Goal: Information Seeking & Learning: Learn about a topic

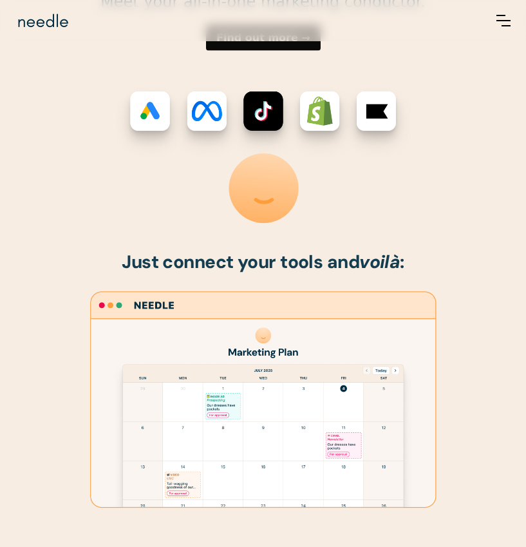
scroll to position [631, 0]
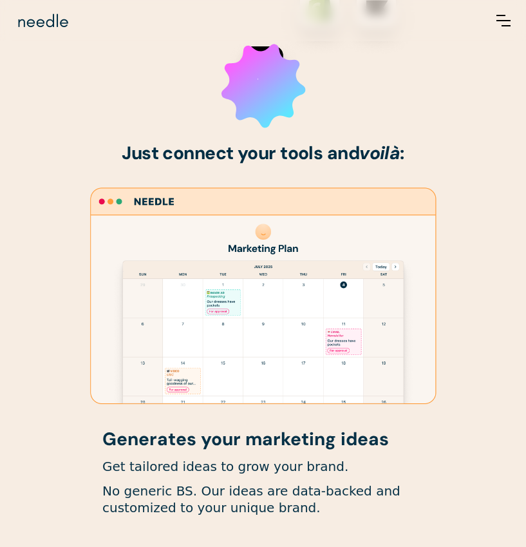
drag, startPoint x: 57, startPoint y: 19, endPoint x: 402, endPoint y: 2, distance: 345.8
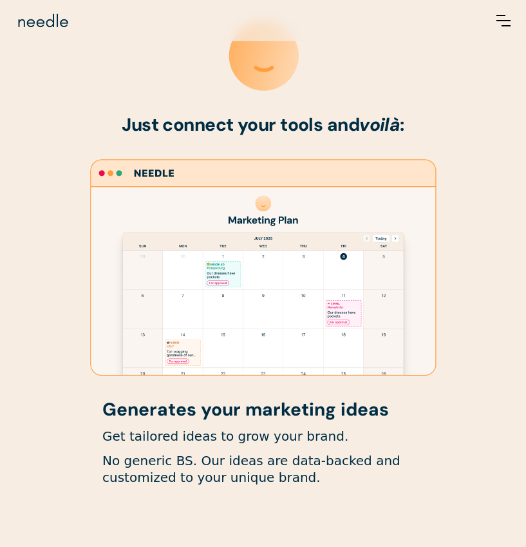
scroll to position [1289, 0]
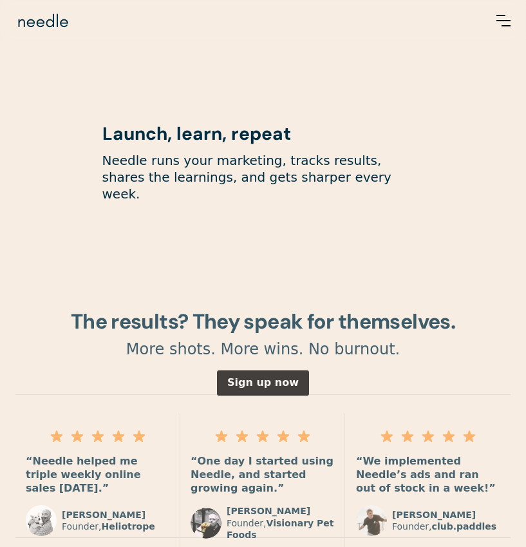
scroll to position [1798, 0]
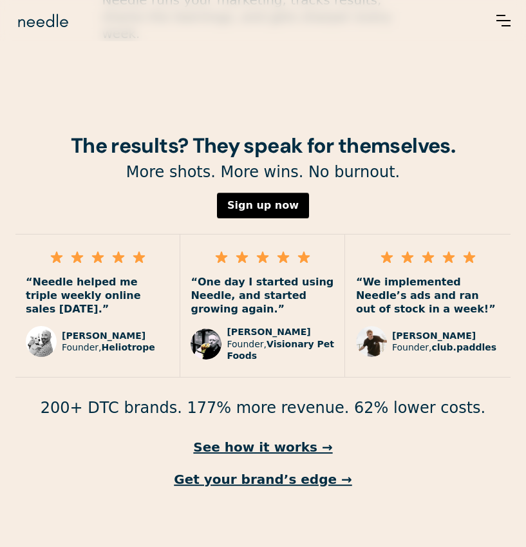
click at [502, 23] on img "menu" at bounding box center [504, 21] width 14 height 12
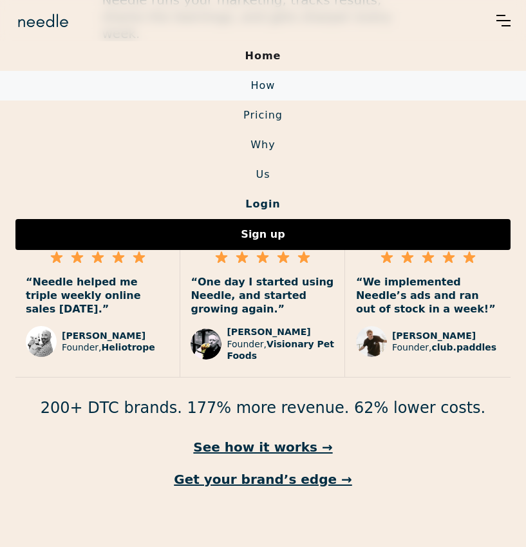
click at [270, 79] on link "How" at bounding box center [263, 86] width 526 height 30
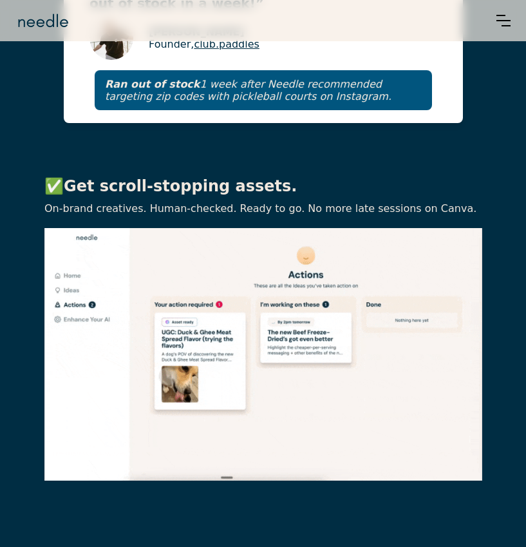
scroll to position [1823, 0]
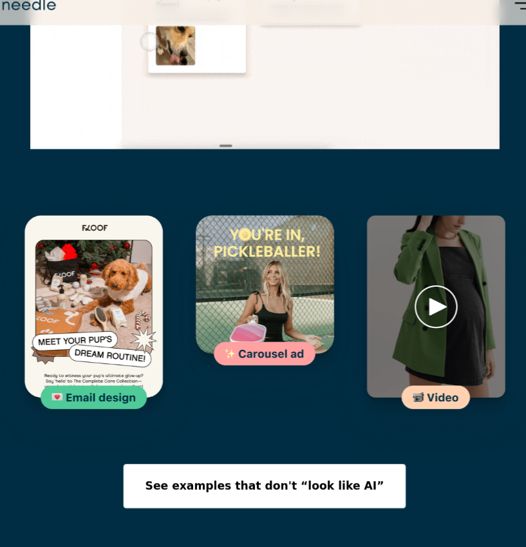
click at [257, 310] on img at bounding box center [263, 303] width 211 height 211
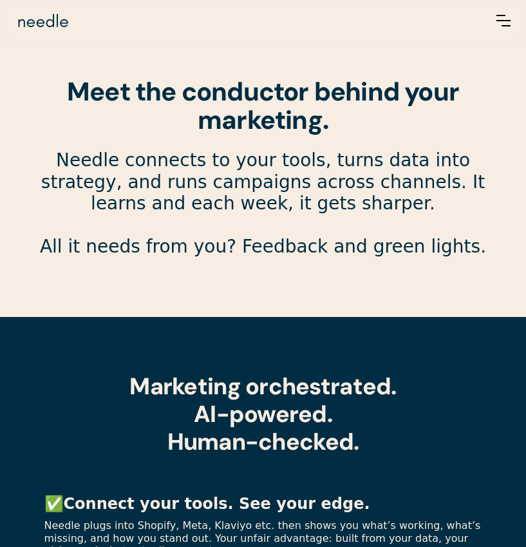
scroll to position [309, 0]
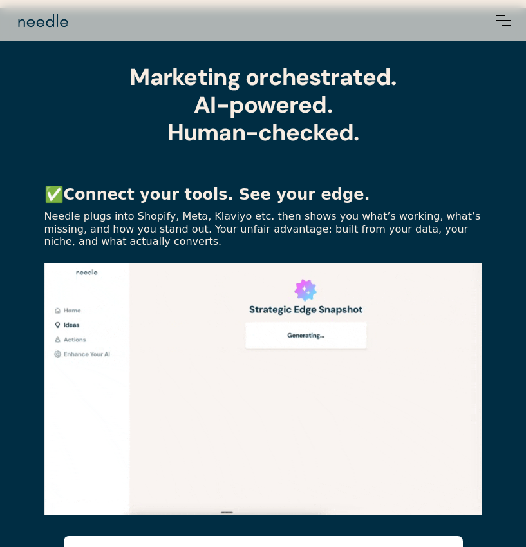
click at [497, 24] on img "menu" at bounding box center [504, 21] width 14 height 12
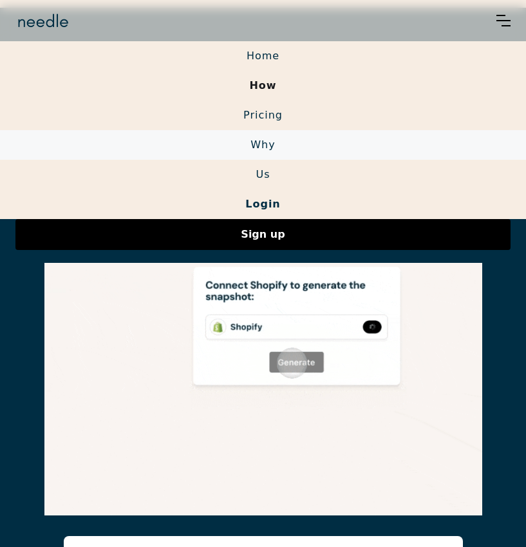
click at [274, 139] on link "Why" at bounding box center [263, 145] width 526 height 30
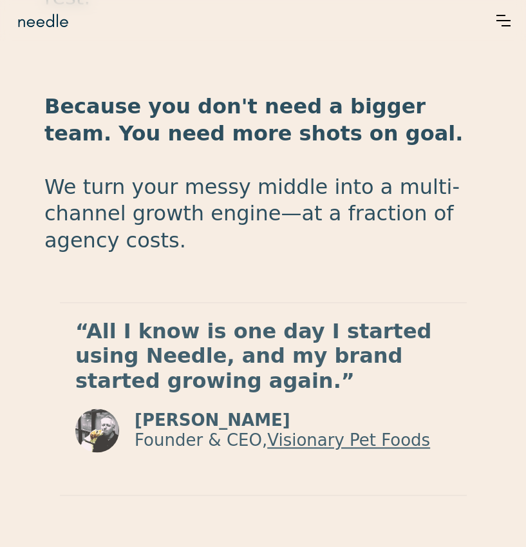
scroll to position [2054, 0]
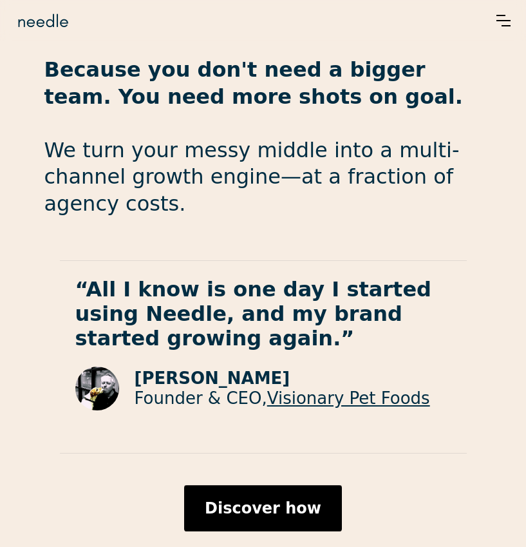
click at [499, 18] on img "menu" at bounding box center [504, 21] width 14 height 12
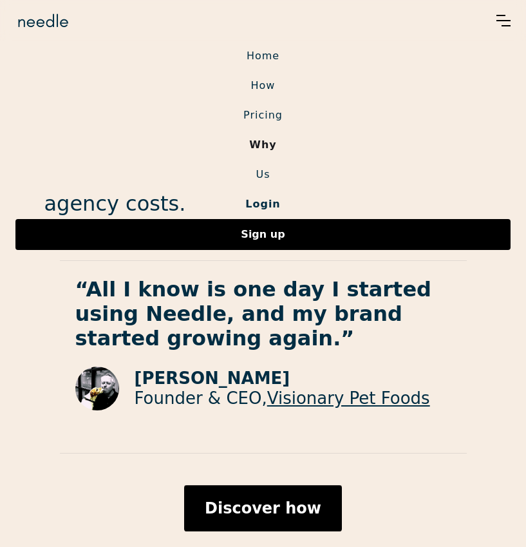
click at [273, 201] on link "Login" at bounding box center [263, 204] width 526 height 30
click at [37, 19] on img "home" at bounding box center [42, 20] width 55 height 21
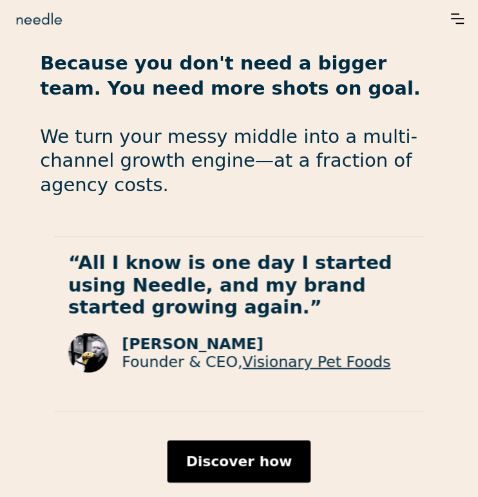
scroll to position [1841, 0]
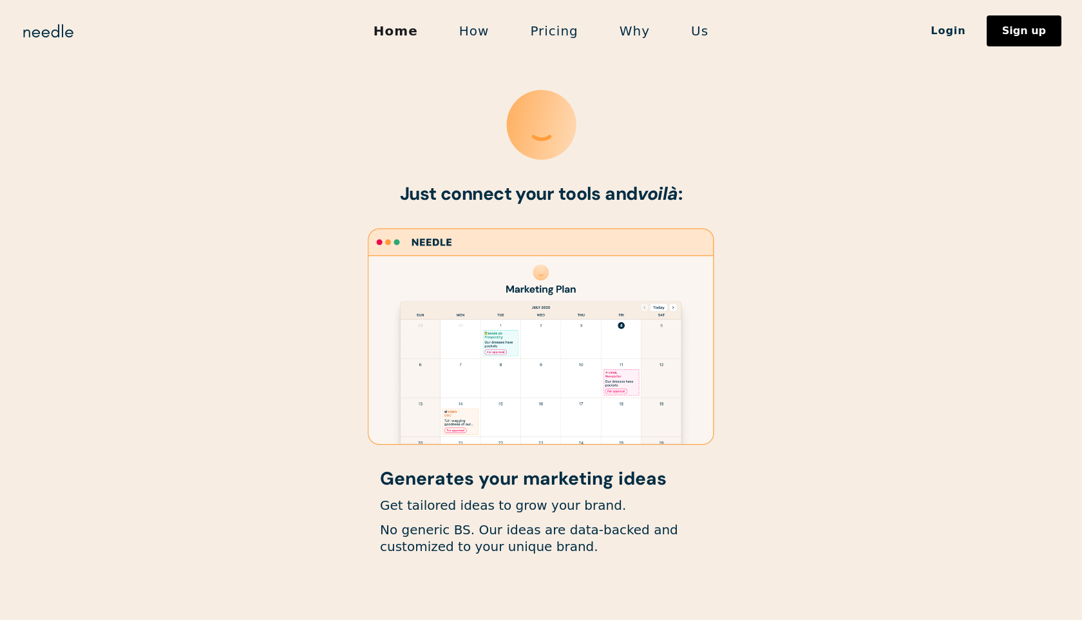
scroll to position [601, 0]
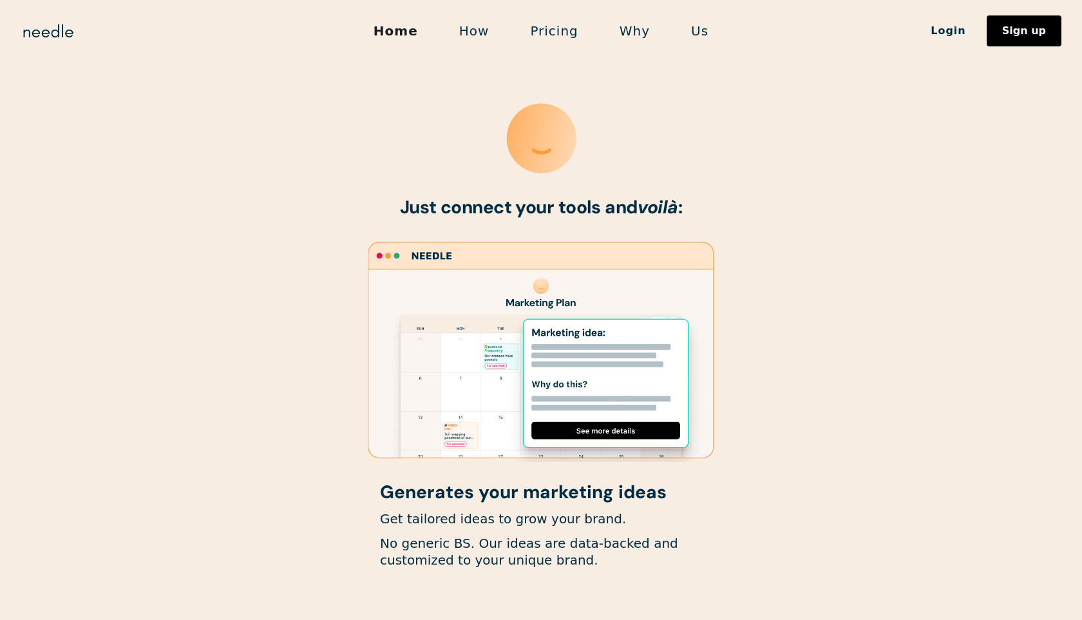
drag, startPoint x: 530, startPoint y: 147, endPoint x: 468, endPoint y: 146, distance: 62.5
click at [468, 146] on icon "Lottie animation" at bounding box center [541, 111] width 296 height 149
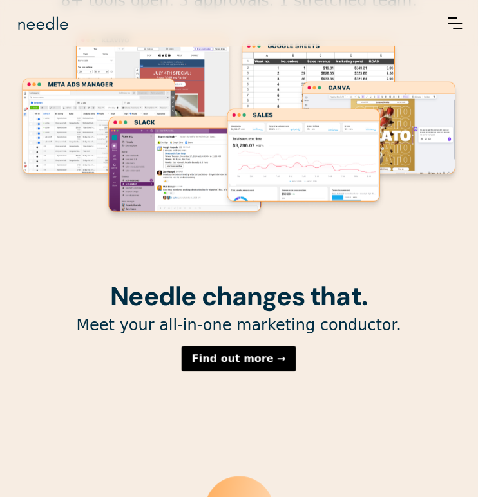
scroll to position [0, 0]
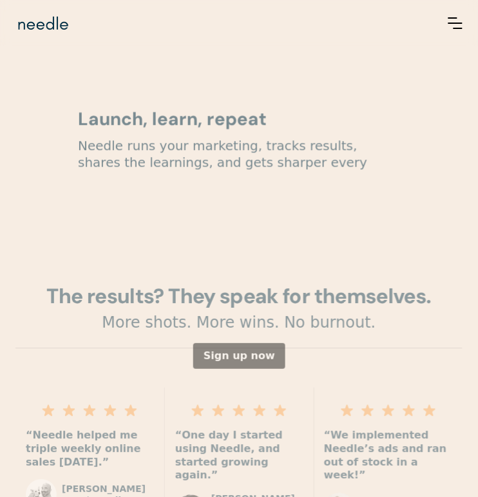
scroll to position [1679, 0]
